Goal: Information Seeking & Learning: Find specific fact

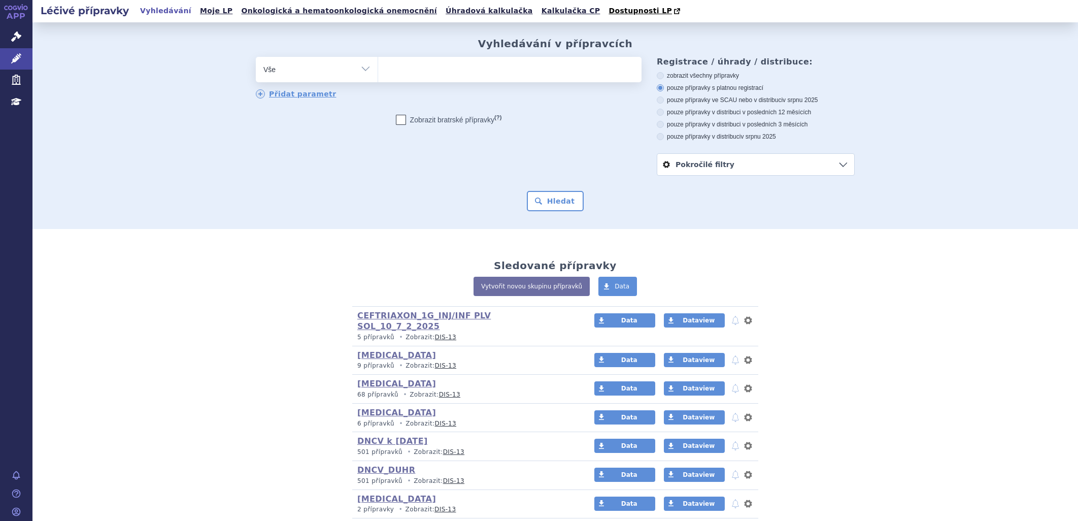
click at [406, 72] on ul at bounding box center [509, 67] width 263 height 21
click at [378, 72] on select at bounding box center [378, 68] width 1 height 25
type input "02"
type input "028"
type input "0280"
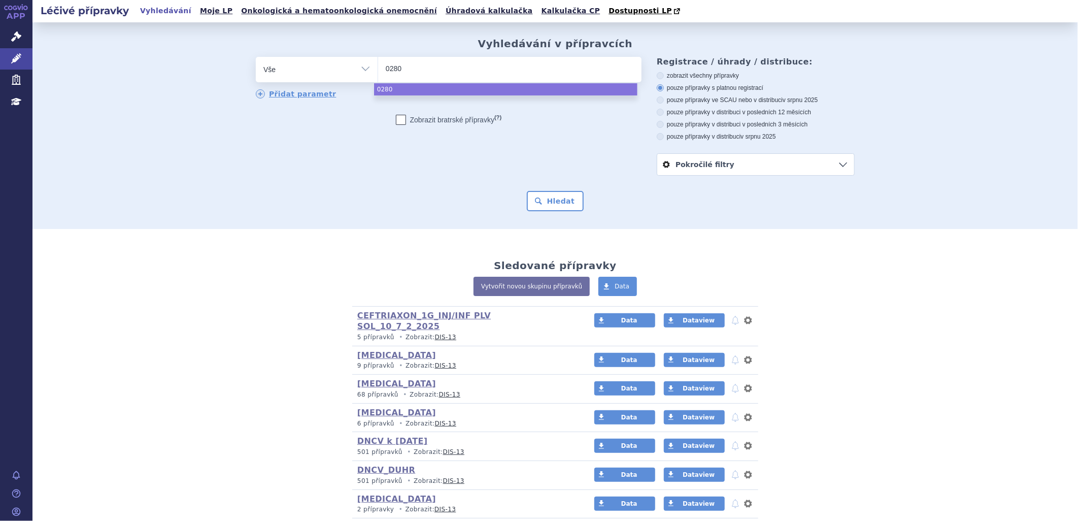
type input "02805"
type input "028050"
type input "0280502"
select select "0280502"
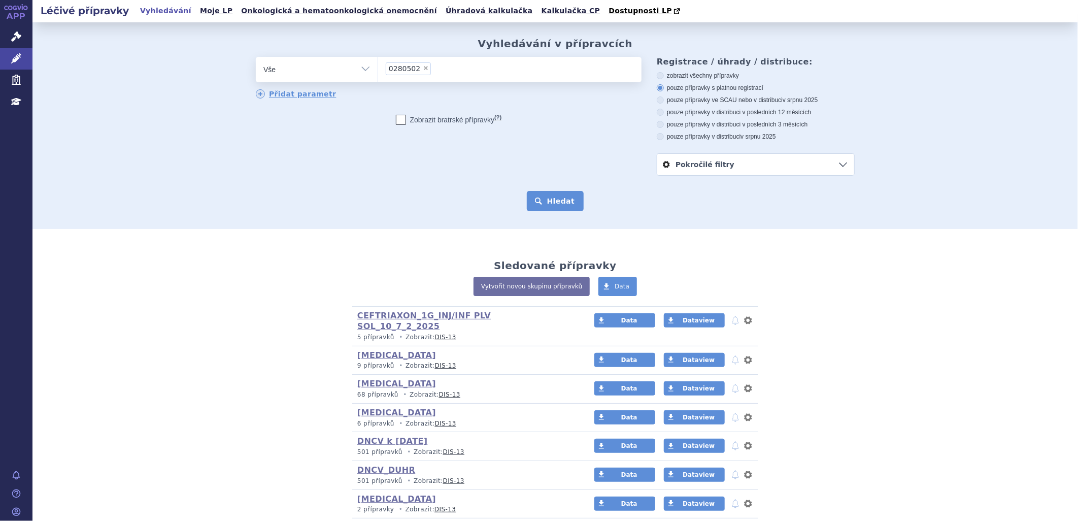
click at [547, 200] on button "Hledat" at bounding box center [555, 201] width 57 height 20
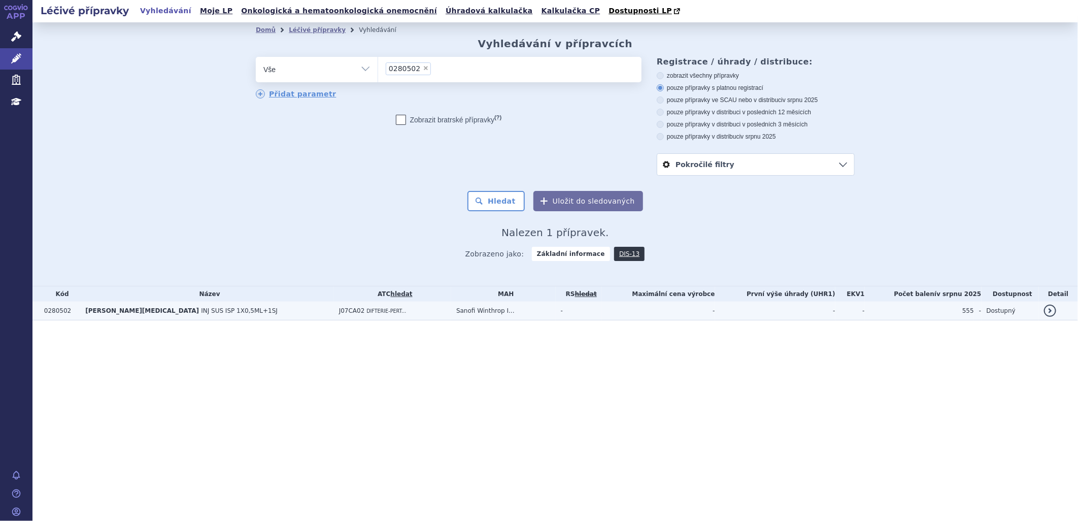
click at [229, 317] on td "ADACEL POLIO INJ SUS ISP 1X0,5ML+1SJ" at bounding box center [206, 310] width 253 height 19
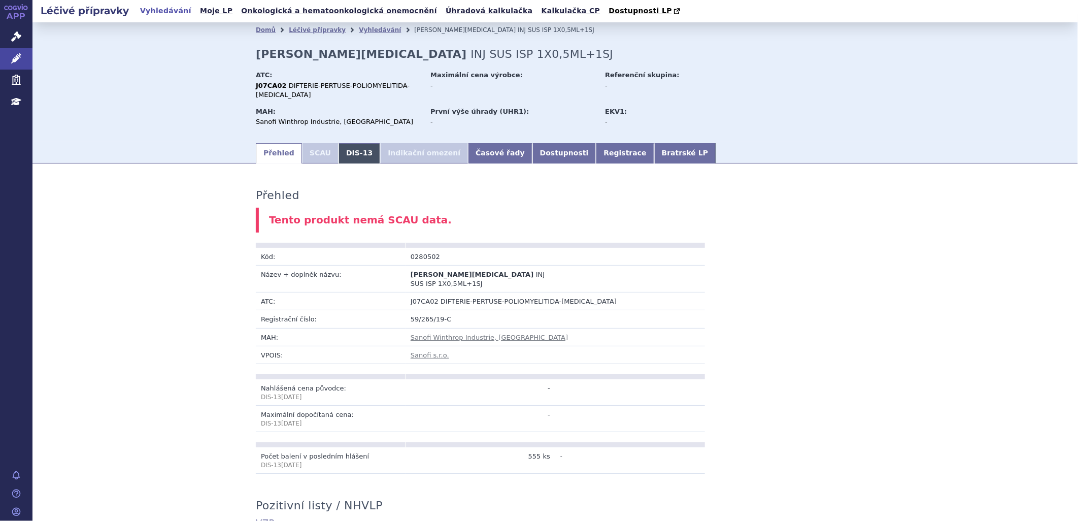
click at [346, 146] on link "DIS-13" at bounding box center [360, 153] width 42 height 20
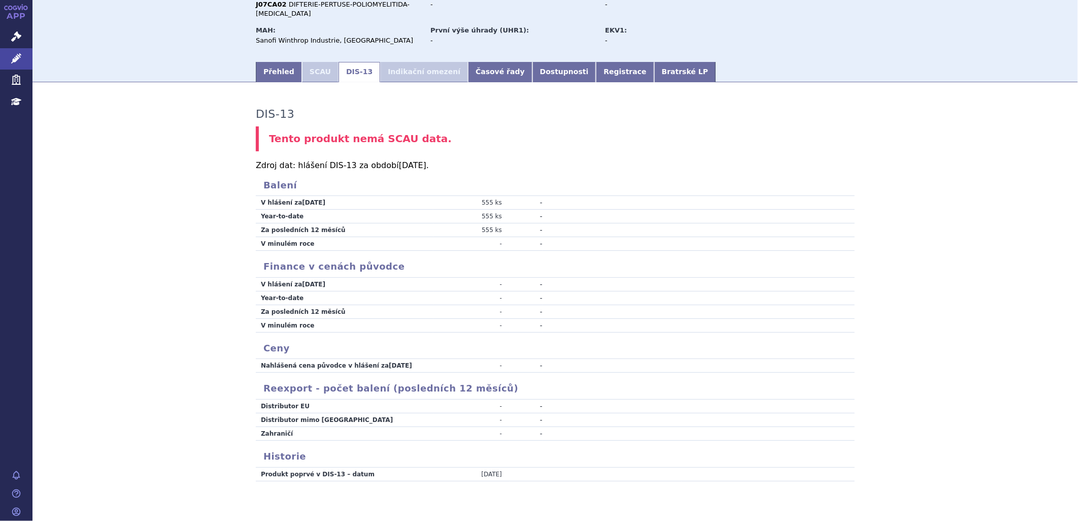
scroll to position [94, 0]
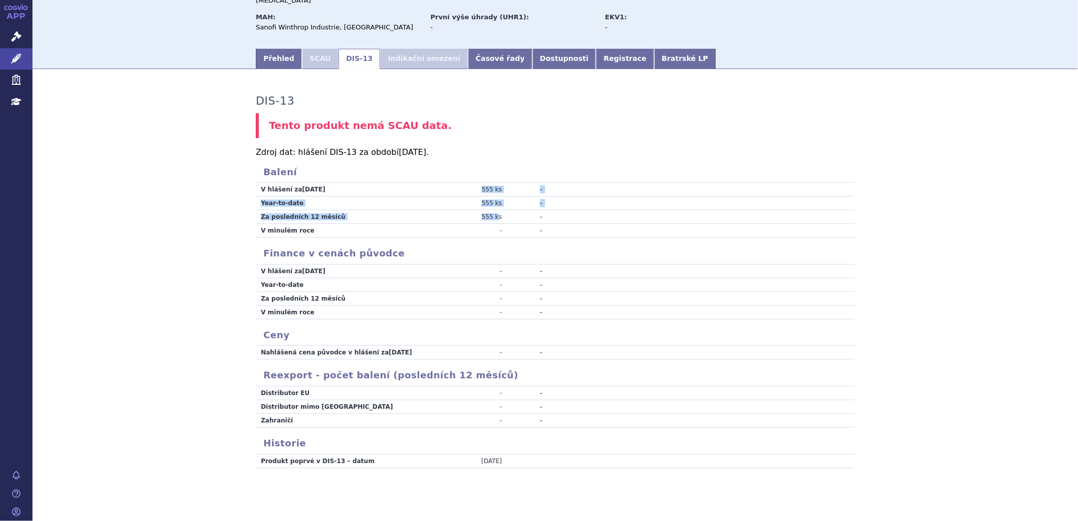
drag, startPoint x: 481, startPoint y: 185, endPoint x: 495, endPoint y: 206, distance: 24.8
click at [495, 206] on tbody "V hlášení za [DATE] 555 ks - Year-to-date 555 ks - Za posledních 12 měsíců 555 …" at bounding box center [555, 210] width 599 height 55
click at [493, 278] on td "-" at bounding box center [471, 285] width 76 height 14
drag, startPoint x: 288, startPoint y: 183, endPoint x: 325, endPoint y: 179, distance: 36.8
click at [325, 183] on td "V hlášení za [DATE]" at bounding box center [345, 190] width 178 height 14
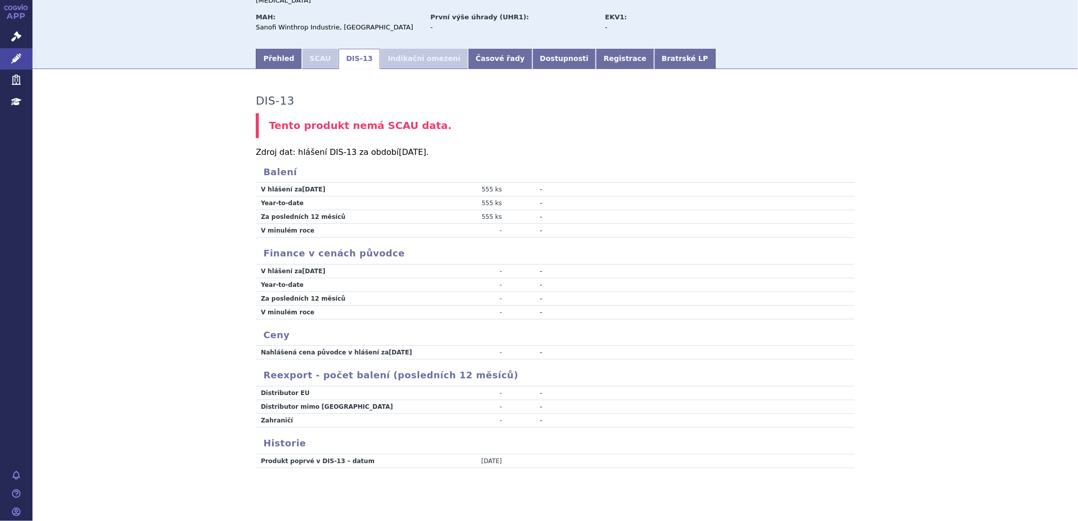
drag, startPoint x: 325, startPoint y: 179, endPoint x: 420, endPoint y: 176, distance: 95.5
click at [420, 183] on td "V hlášení za [DATE]" at bounding box center [345, 190] width 178 height 14
click at [261, 49] on link "Přehled" at bounding box center [279, 59] width 46 height 20
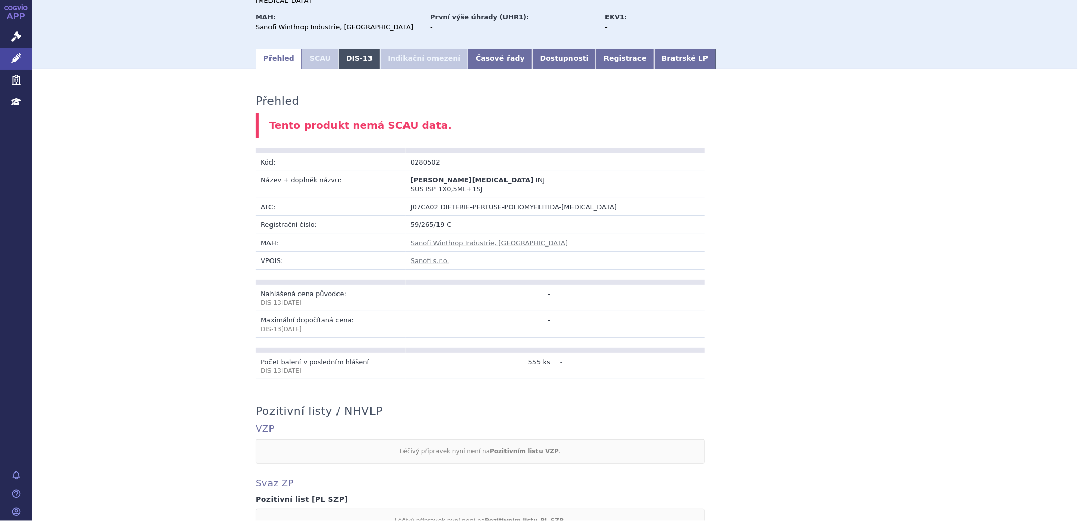
click at [345, 49] on link "DIS-13" at bounding box center [360, 59] width 42 height 20
